Goal: Task Accomplishment & Management: Manage account settings

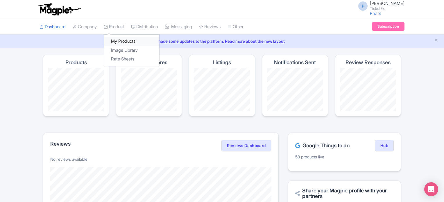
click at [122, 43] on link "My Products" at bounding box center [131, 41] width 55 height 9
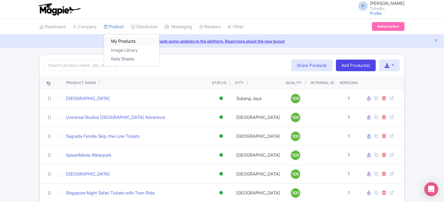
click at [122, 42] on link "My Products" at bounding box center [131, 41] width 55 height 9
click at [56, 25] on link "Dashboard" at bounding box center [52, 27] width 26 height 16
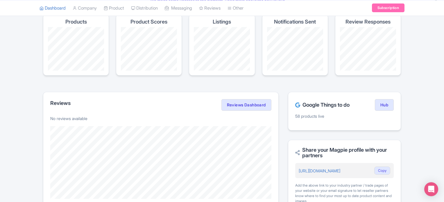
scroll to position [42, 0]
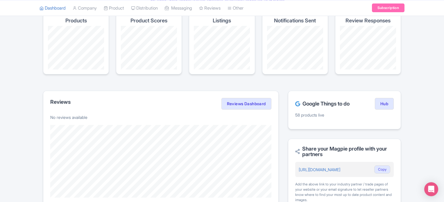
click at [342, 126] on div "Google Things to do Hub 58 products live" at bounding box center [344, 110] width 113 height 39
click at [385, 102] on link "Hub" at bounding box center [384, 104] width 19 height 12
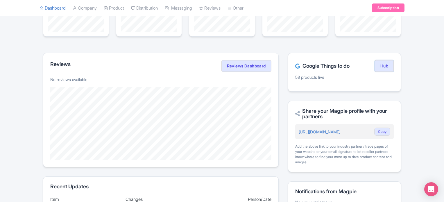
scroll to position [0, 0]
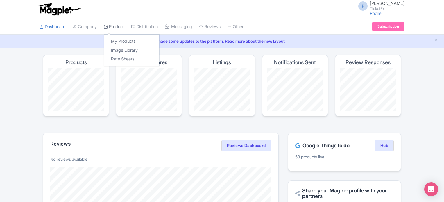
click at [123, 28] on link "Product" at bounding box center [114, 27] width 20 height 16
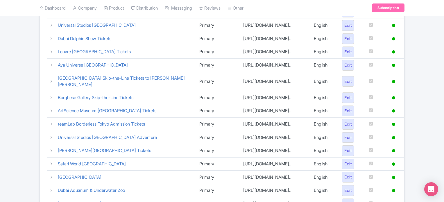
scroll to position [294, 0]
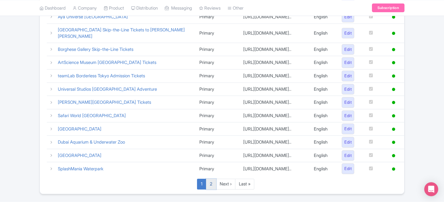
click at [212, 179] on link "2" at bounding box center [211, 184] width 10 height 11
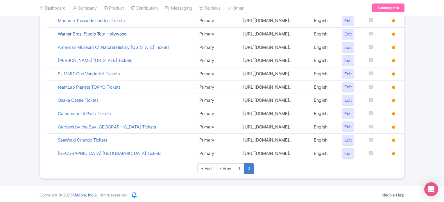
scroll to position [300, 0]
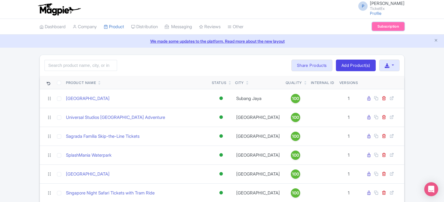
click at [387, 24] on link "Subscription" at bounding box center [388, 26] width 33 height 9
click at [394, 23] on link "Subscription" at bounding box center [388, 26] width 33 height 9
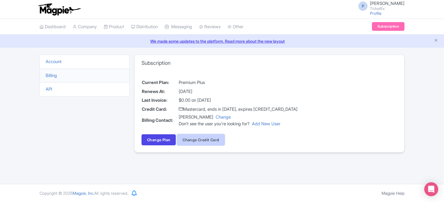
click at [197, 143] on button "Change Credit Card" at bounding box center [201, 139] width 48 height 11
click at [54, 76] on link "Billing" at bounding box center [51, 76] width 11 height 6
click at [47, 90] on link "API" at bounding box center [49, 89] width 7 height 6
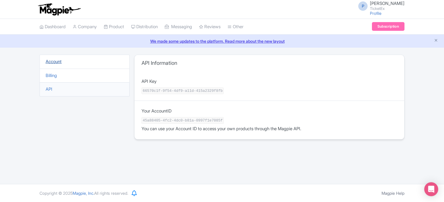
click at [54, 63] on link "Account" at bounding box center [54, 62] width 16 height 6
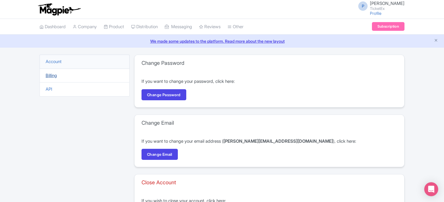
click at [55, 75] on link "Billing" at bounding box center [51, 76] width 11 height 6
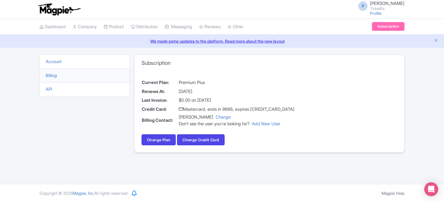
click at [55, 75] on link "Billing" at bounding box center [51, 76] width 11 height 6
click at [257, 42] on link "We made some updates to the platform. Read more about the new layout" at bounding box center [221, 41] width 437 height 6
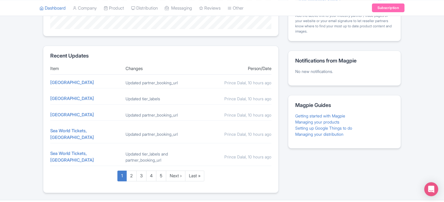
scroll to position [211, 0]
click at [384, 5] on link "Subscription" at bounding box center [388, 7] width 33 height 9
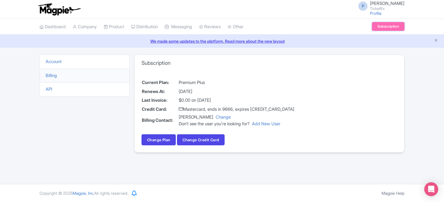
click at [388, 23] on link "Subscription" at bounding box center [388, 26] width 33 height 9
click at [163, 143] on link "Change Plan" at bounding box center [158, 139] width 34 height 11
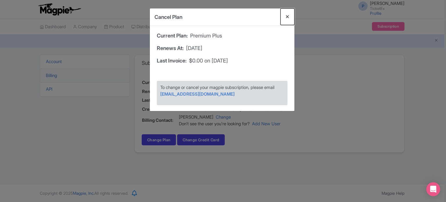
click at [285, 15] on button "Close" at bounding box center [287, 16] width 14 height 17
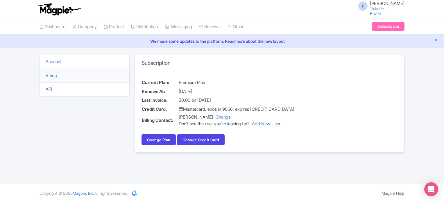
click at [435, 41] on icon "Close announcement" at bounding box center [435, 40] width 4 height 4
